Goal: Check status: Check status

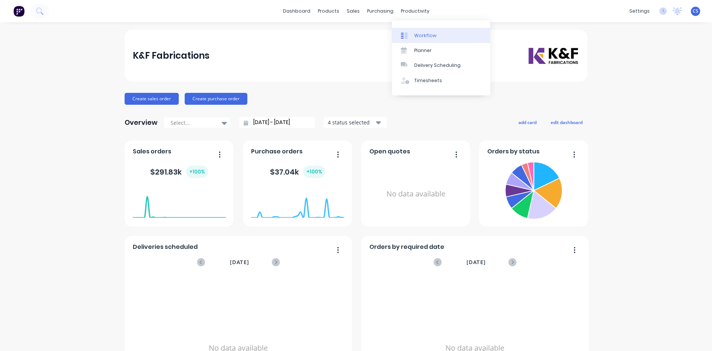
click at [418, 37] on div "Workflow" at bounding box center [425, 35] width 22 height 7
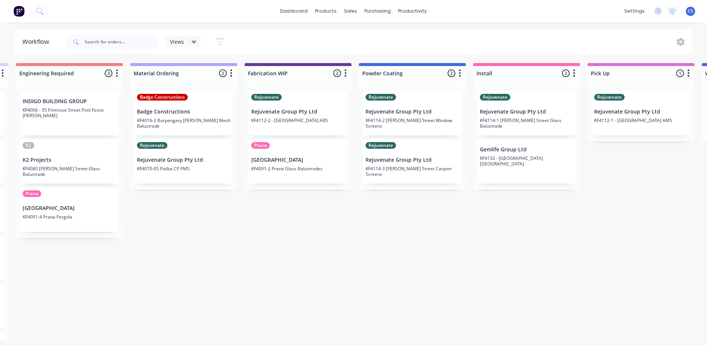
scroll to position [0, 692]
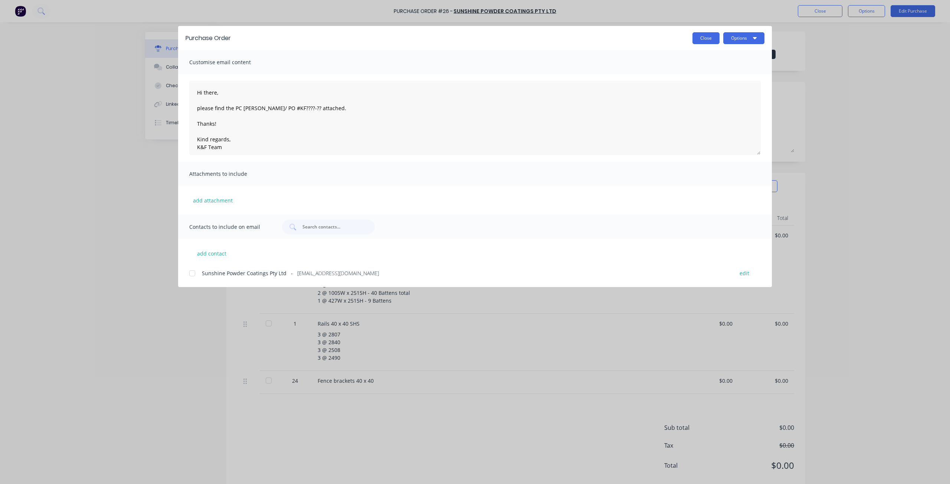
click at [709, 39] on button "Close" at bounding box center [705, 38] width 27 height 12
type textarea "x"
